Goal: Task Accomplishment & Management: Manage account settings

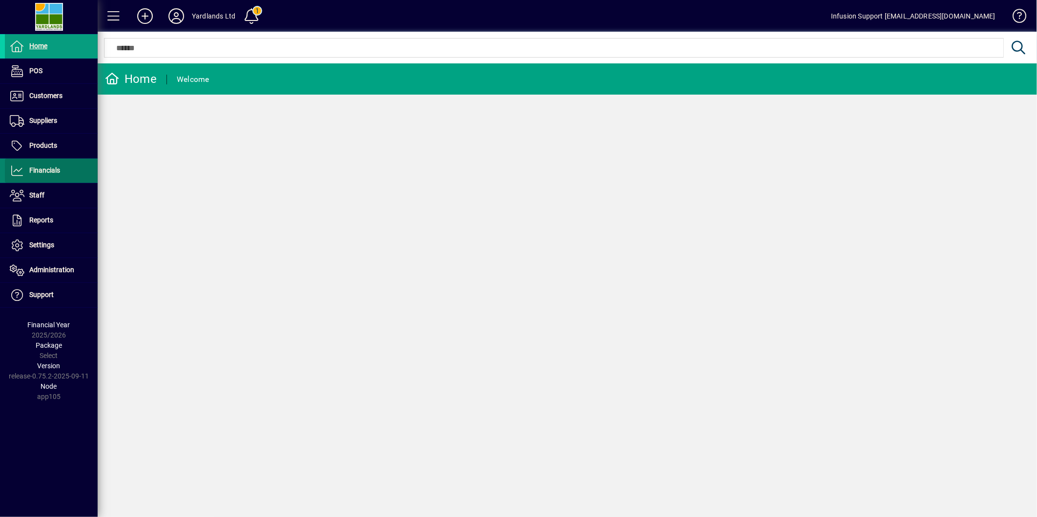
click at [54, 166] on span "Financials" at bounding box center [44, 170] width 31 height 8
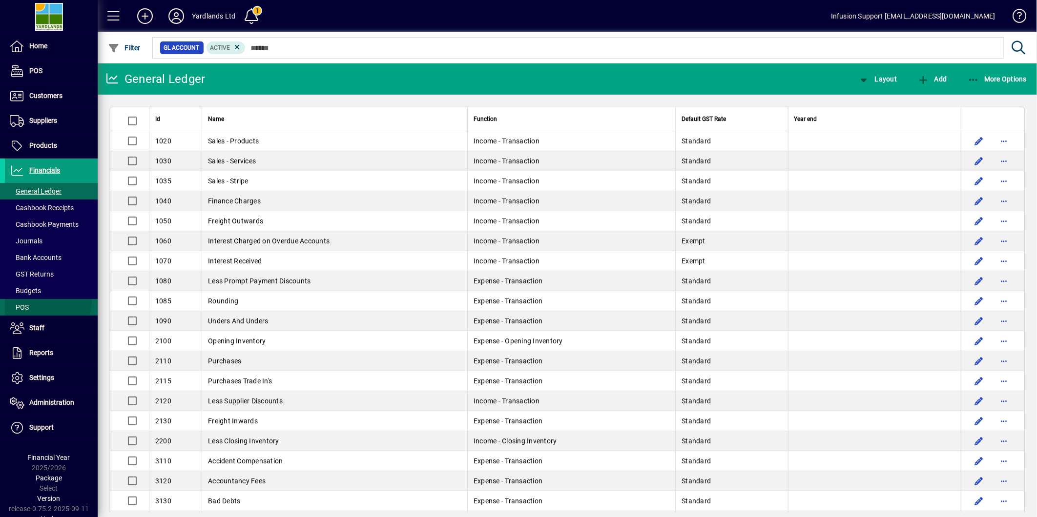
click at [33, 300] on span at bounding box center [51, 307] width 93 height 23
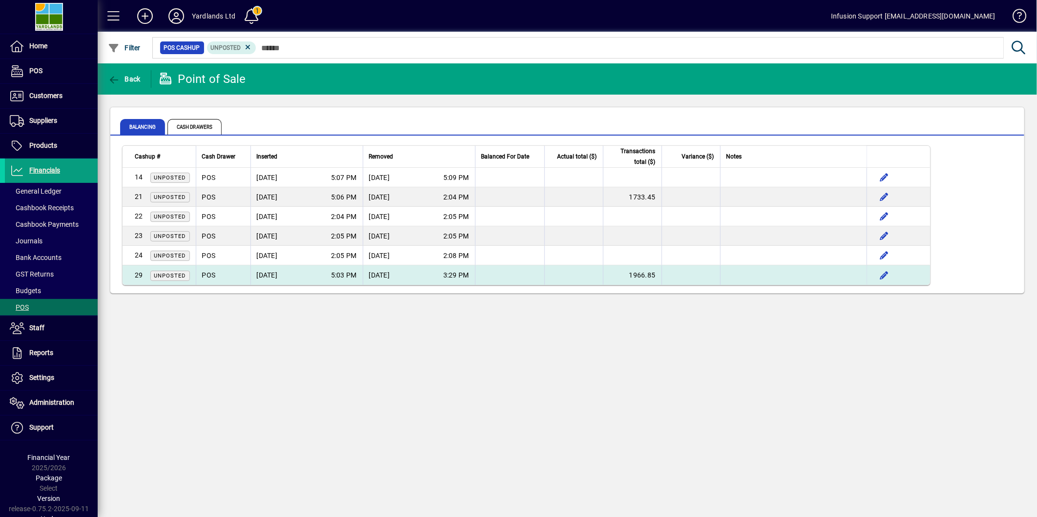
click at [462, 274] on span "3:29 PM" at bounding box center [456, 275] width 26 height 10
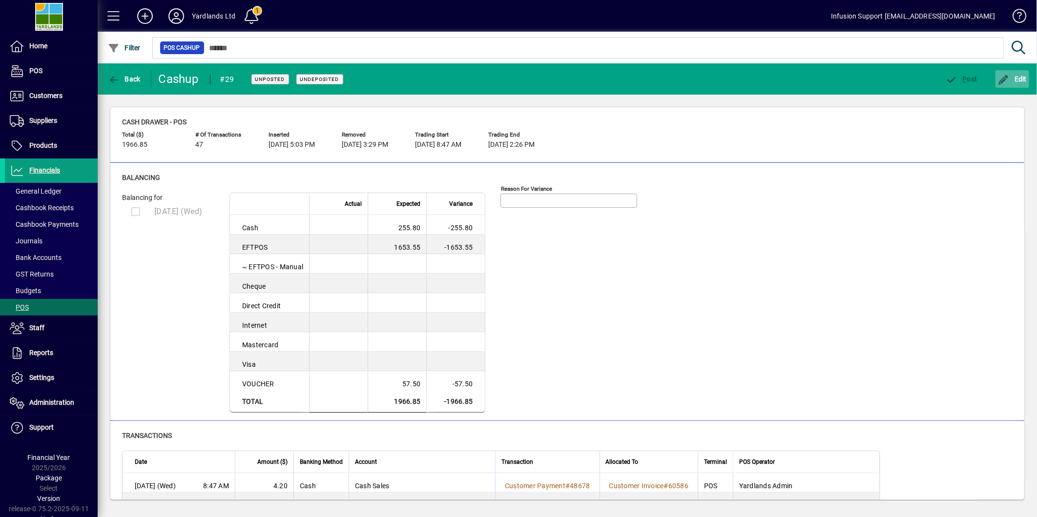
click at [1014, 75] on span "Edit" at bounding box center [1012, 79] width 29 height 8
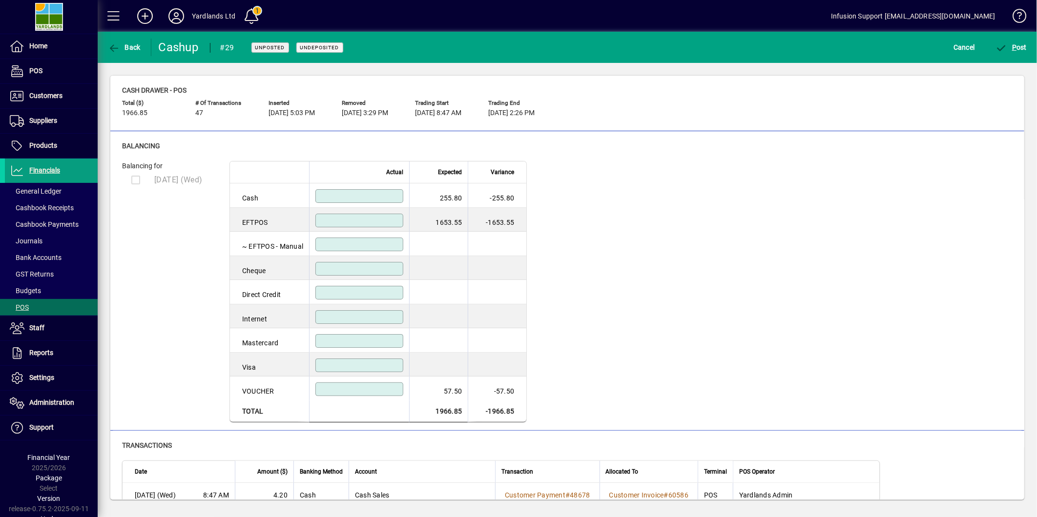
click at [345, 220] on input at bounding box center [360, 221] width 85 height 8
type input "*******"
click at [358, 198] on input at bounding box center [360, 196] width 85 height 8
type input "******"
click at [592, 172] on textarea "Reason for variance" at bounding box center [611, 169] width 134 height 8
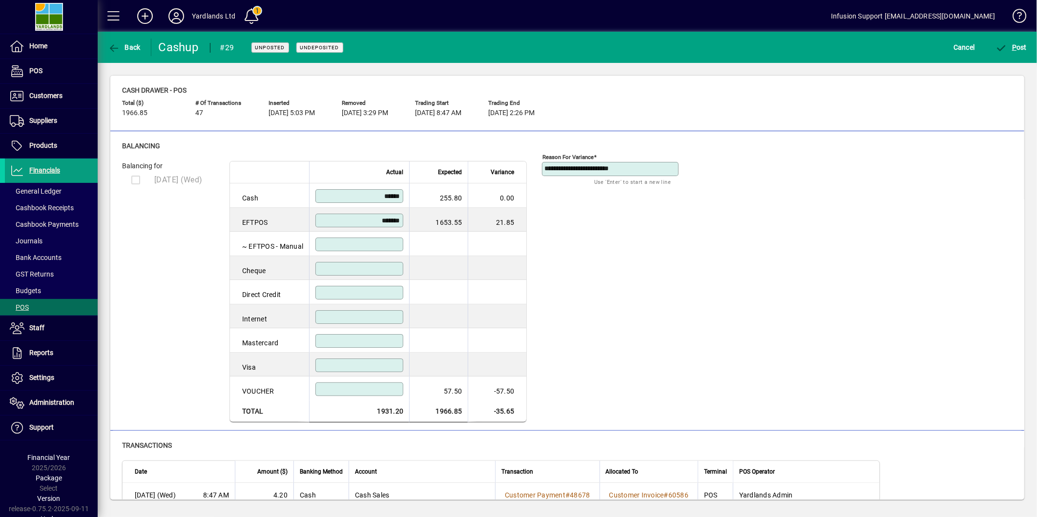
type textarea "**********"
click at [895, 265] on div "**********" at bounding box center [567, 292] width 890 height 262
drag, startPoint x: 674, startPoint y: 244, endPoint x: 710, endPoint y: 217, distance: 45.3
click at [687, 234] on div "**********" at bounding box center [617, 286] width 151 height 273
click at [1022, 45] on span "P ost" at bounding box center [1011, 47] width 32 height 8
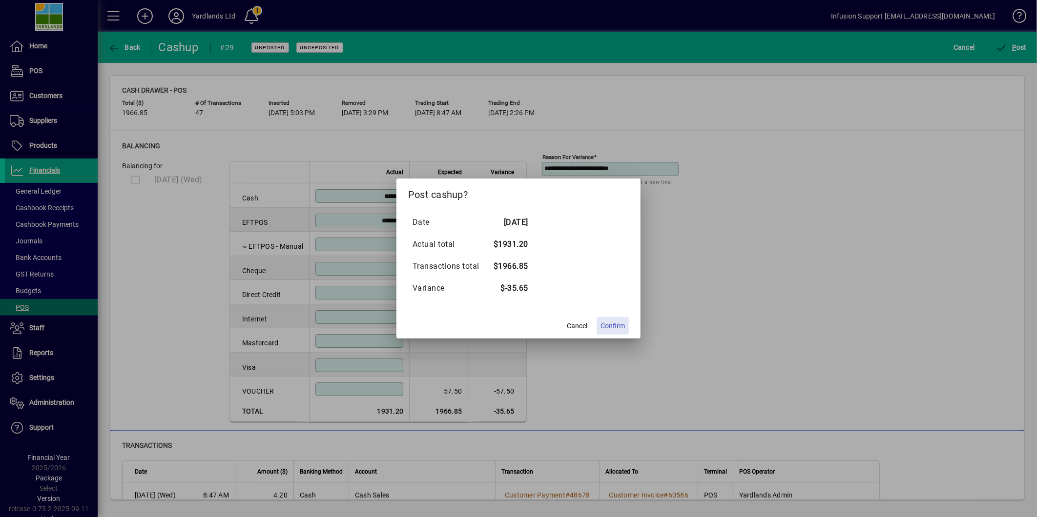
click at [606, 323] on span "Confirm" at bounding box center [612, 326] width 24 height 10
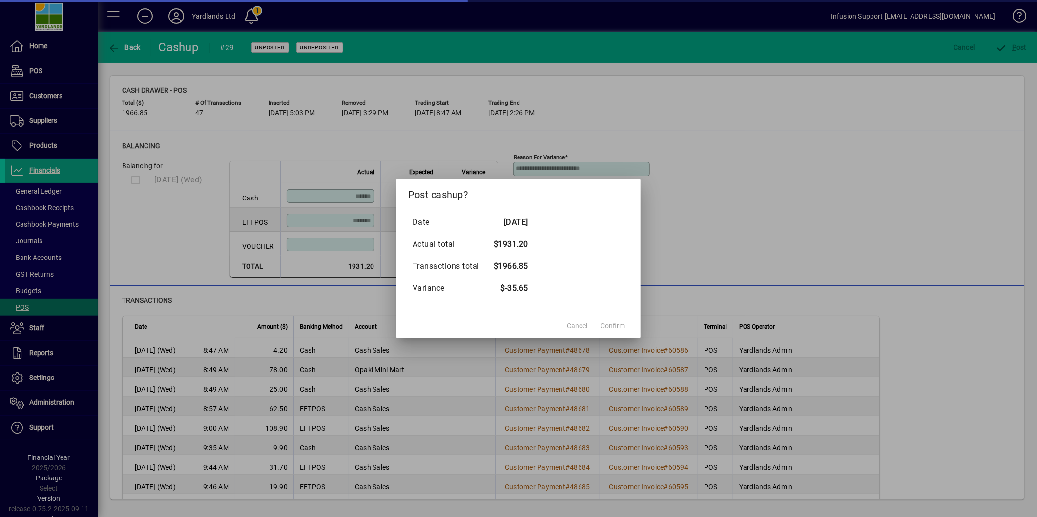
click at [770, 203] on div at bounding box center [518, 258] width 1037 height 517
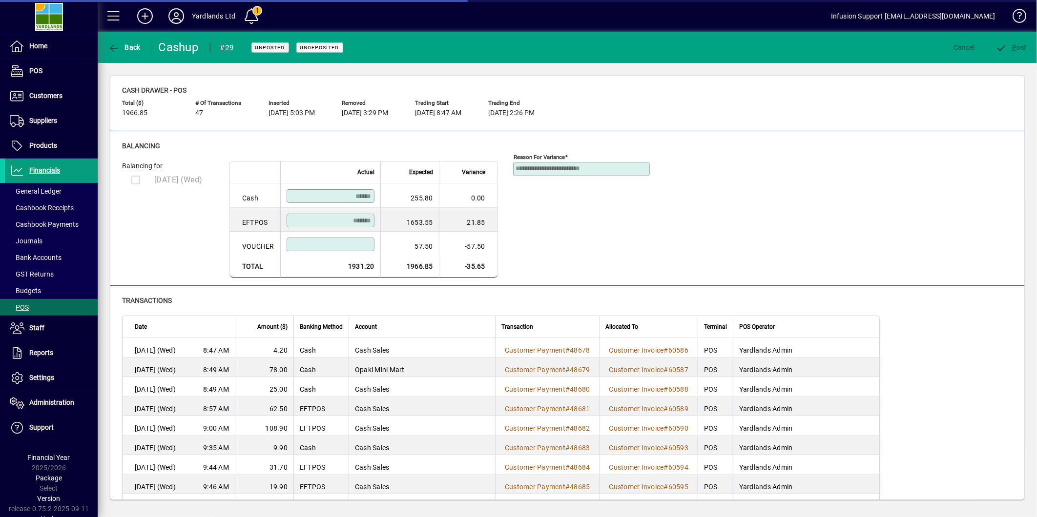
click at [532, 230] on div "**********" at bounding box center [588, 214] width 151 height 128
click at [467, 244] on td "-57.50" at bounding box center [468, 244] width 59 height 24
drag, startPoint x: 964, startPoint y: 59, endPoint x: 931, endPoint y: 60, distance: 32.7
click at [959, 59] on mat-toolbar-row "Back Cashup #29 Unposted Undeposited Cancel P ost" at bounding box center [567, 47] width 939 height 31
click at [29, 305] on span at bounding box center [51, 307] width 93 height 23
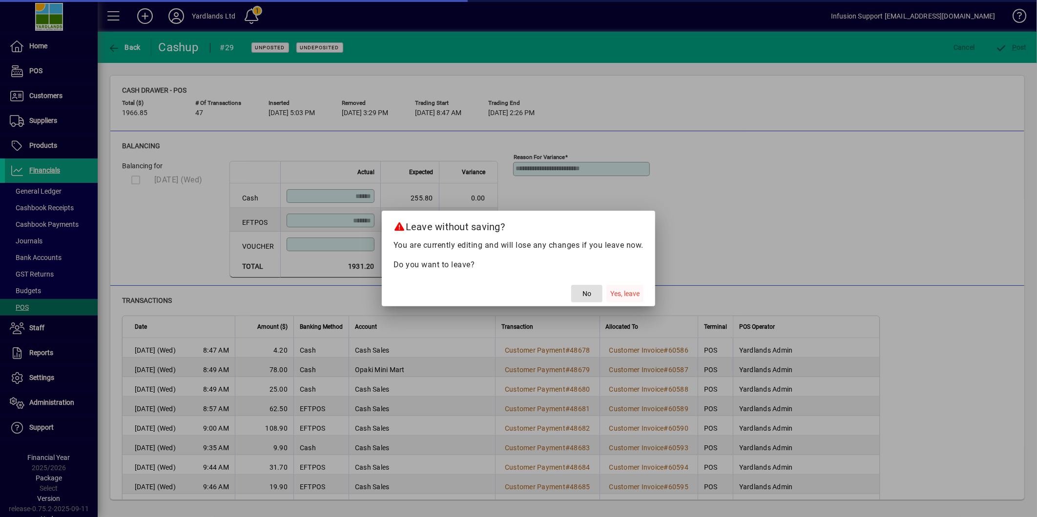
click at [618, 294] on span "Yes, leave" at bounding box center [624, 294] width 29 height 10
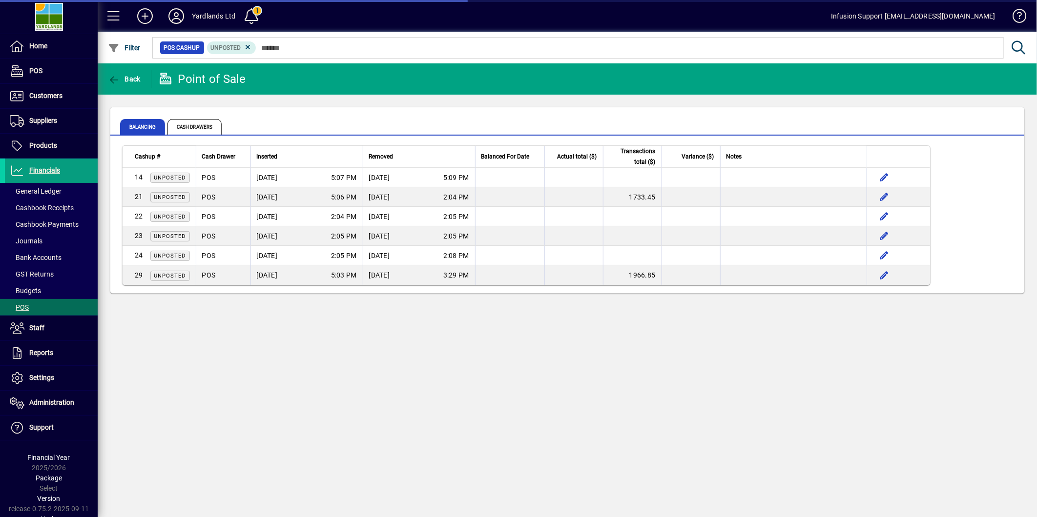
drag, startPoint x: 468, startPoint y: 374, endPoint x: 238, endPoint y: 338, distance: 232.7
click at [460, 373] on div "Back Point of Sale Balancing Cash Drawers Cashup # Cash Drawer Inserted Removed…" at bounding box center [567, 290] width 939 height 454
click at [37, 251] on span at bounding box center [51, 257] width 93 height 23
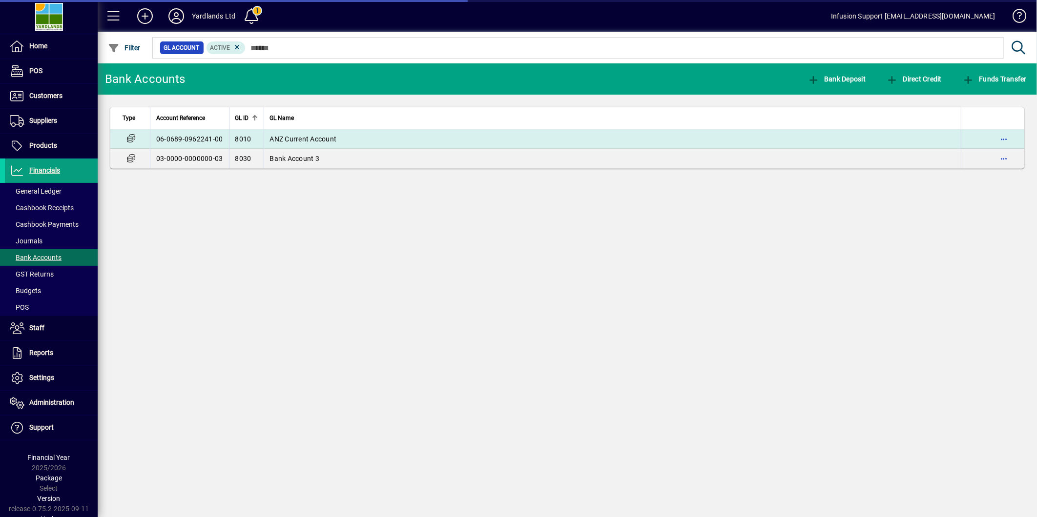
click at [238, 136] on span "8010" at bounding box center [243, 139] width 16 height 8
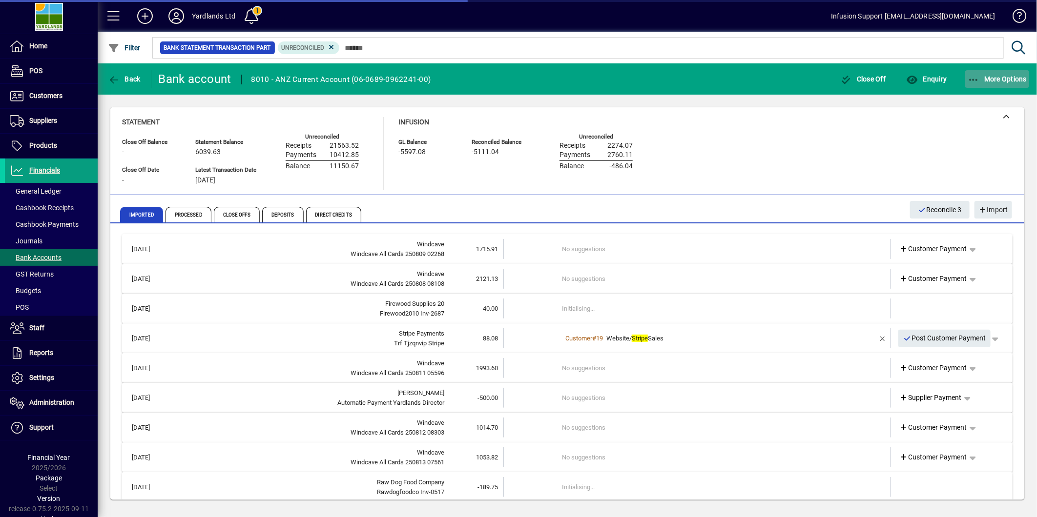
drag, startPoint x: 988, startPoint y: 74, endPoint x: 985, endPoint y: 82, distance: 7.9
click at [988, 75] on span "More Options" at bounding box center [997, 79] width 60 height 8
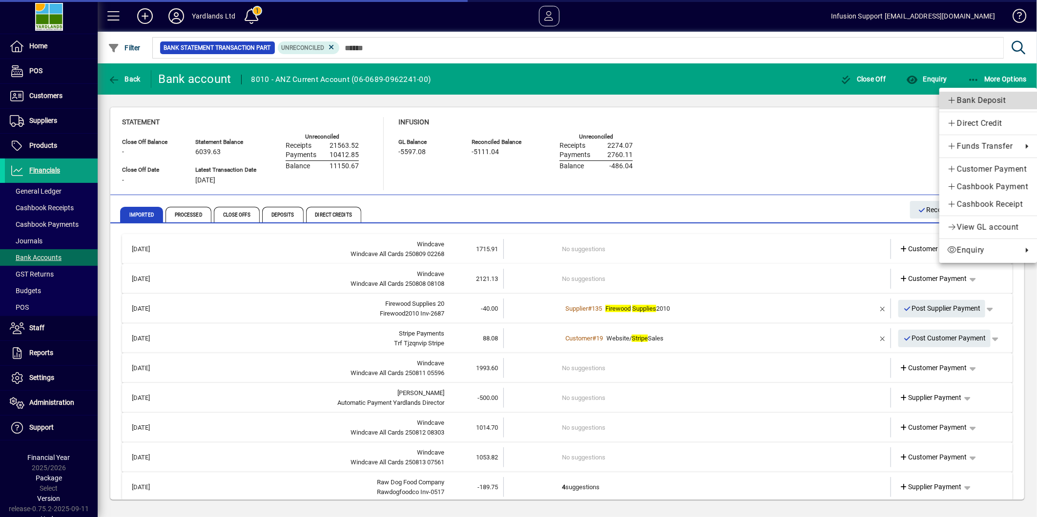
click at [968, 96] on span "Bank Deposit" at bounding box center [988, 101] width 82 height 12
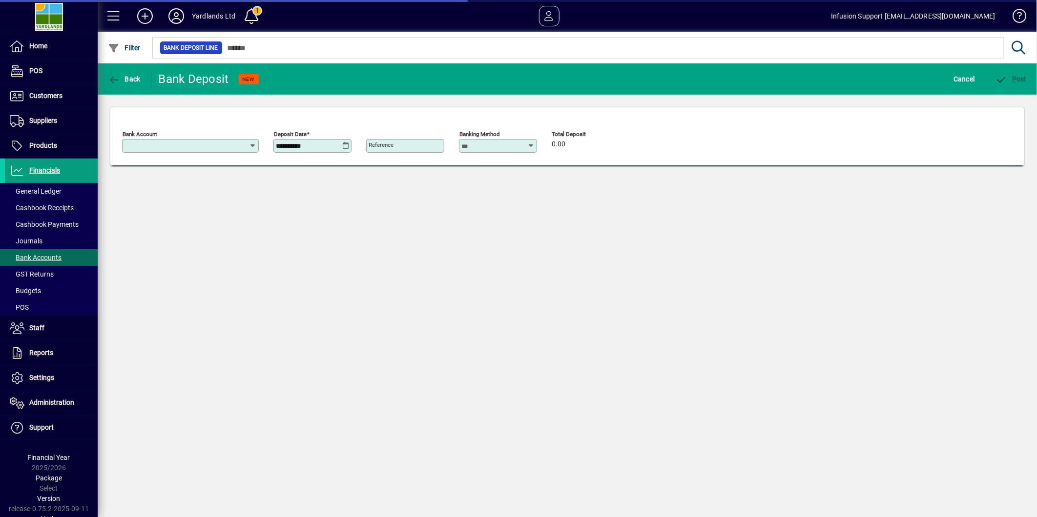
type input "**********"
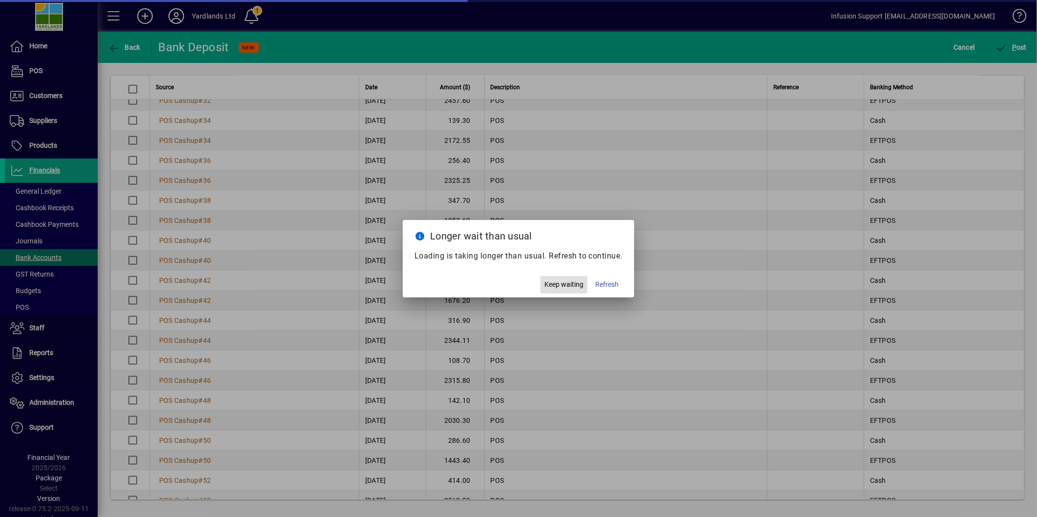
scroll to position [651, 0]
click at [605, 280] on span "Refresh" at bounding box center [606, 285] width 23 height 10
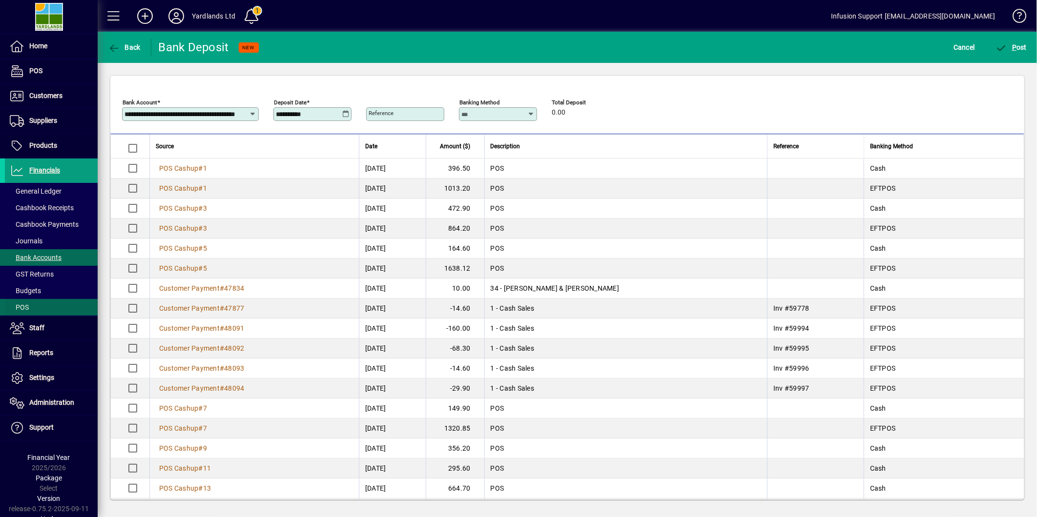
click at [21, 306] on span "POS" at bounding box center [19, 308] width 19 height 8
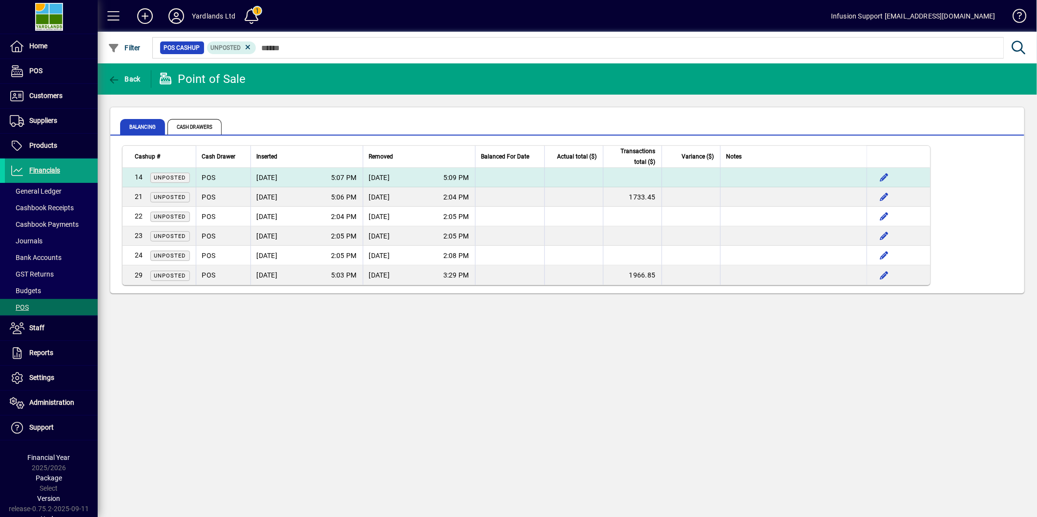
click at [448, 176] on span "5:09 PM" at bounding box center [456, 178] width 26 height 10
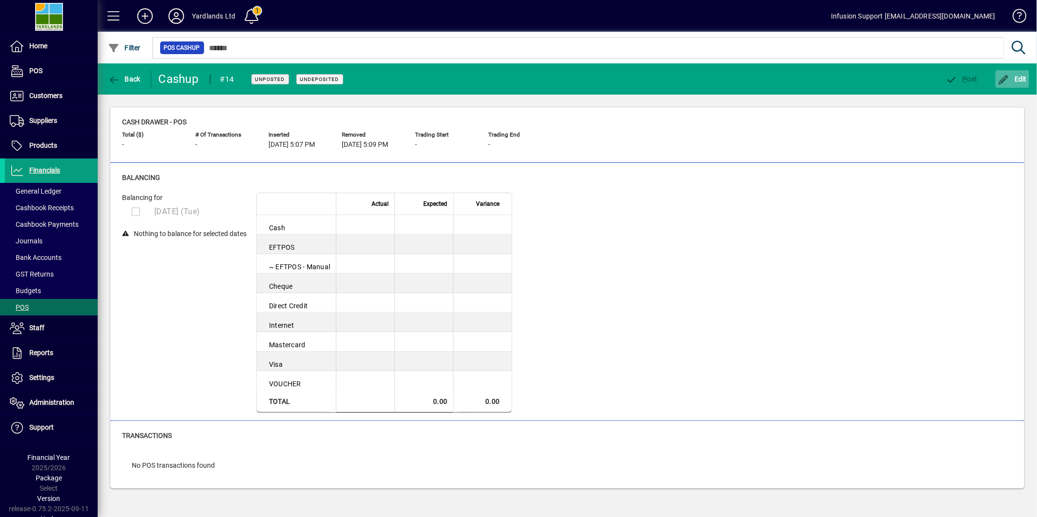
click at [1009, 78] on icon "button" at bounding box center [1004, 80] width 12 height 10
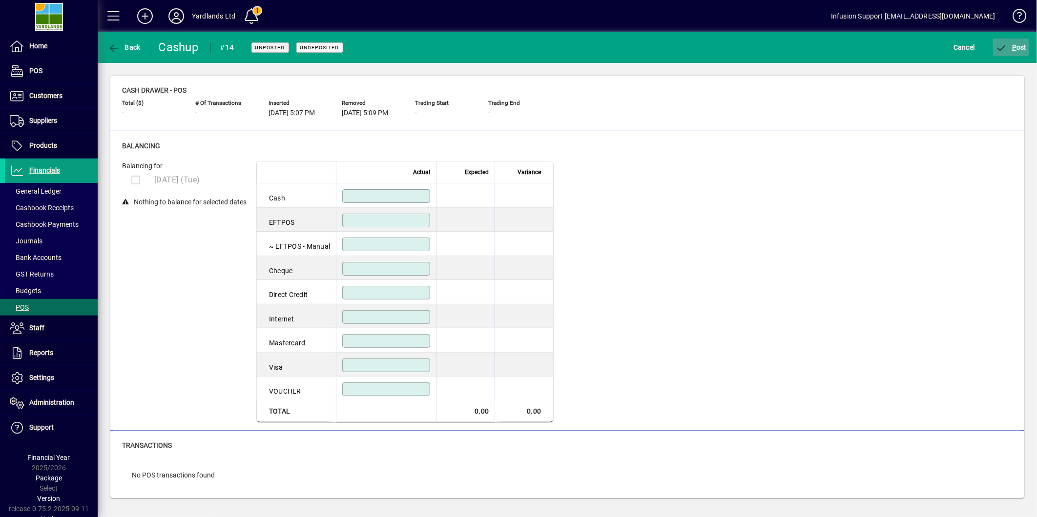
click at [1005, 49] on icon "submit" at bounding box center [1001, 48] width 12 height 10
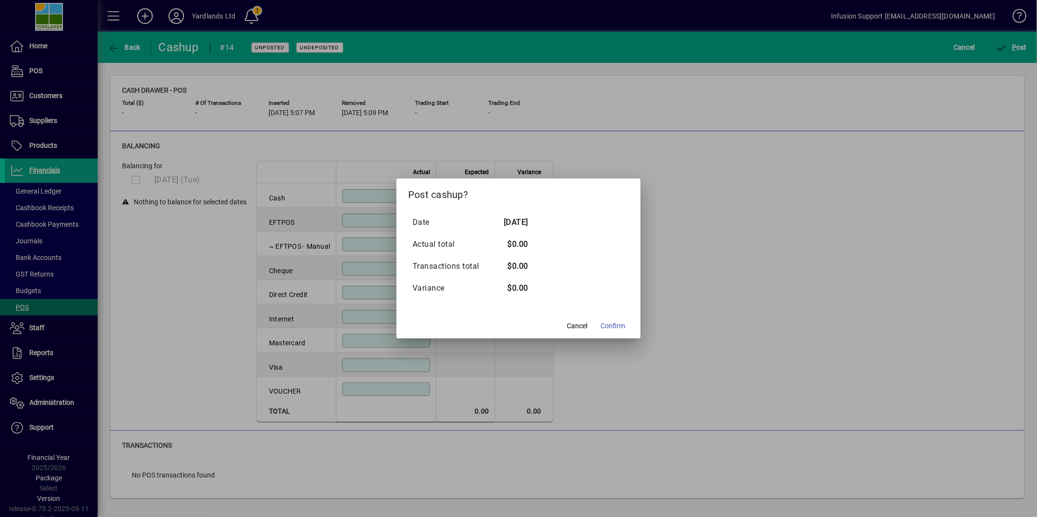
click at [622, 321] on button "Confirm" at bounding box center [613, 326] width 32 height 18
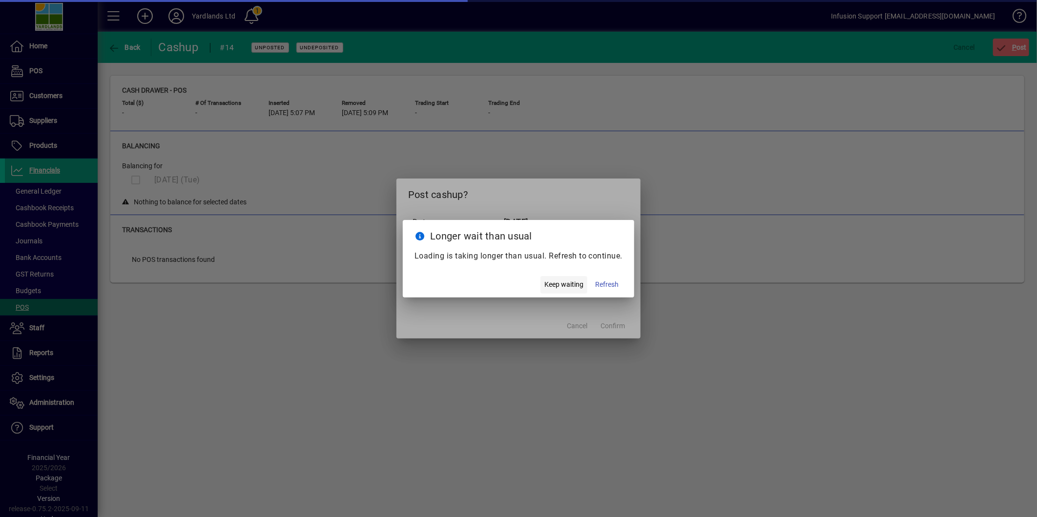
click at [567, 279] on span "button" at bounding box center [563, 284] width 47 height 23
